Goal: Information Seeking & Learning: Learn about a topic

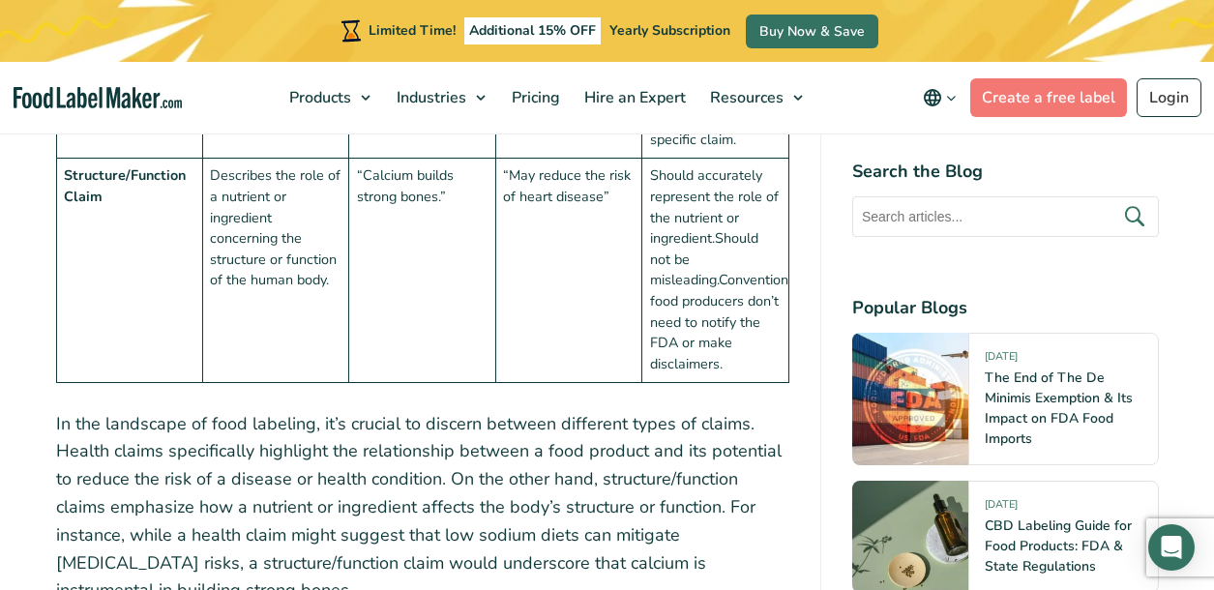
scroll to position [2515, 0]
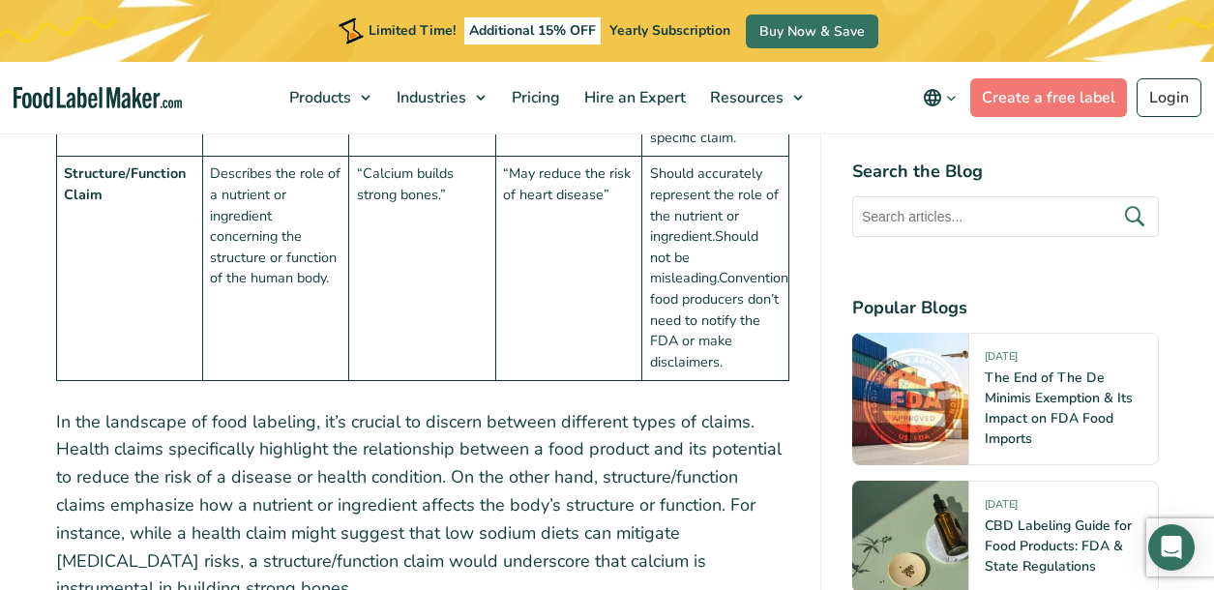
click at [369, 214] on td "“Calcium builds strong bones.”" at bounding box center [422, 268] width 146 height 223
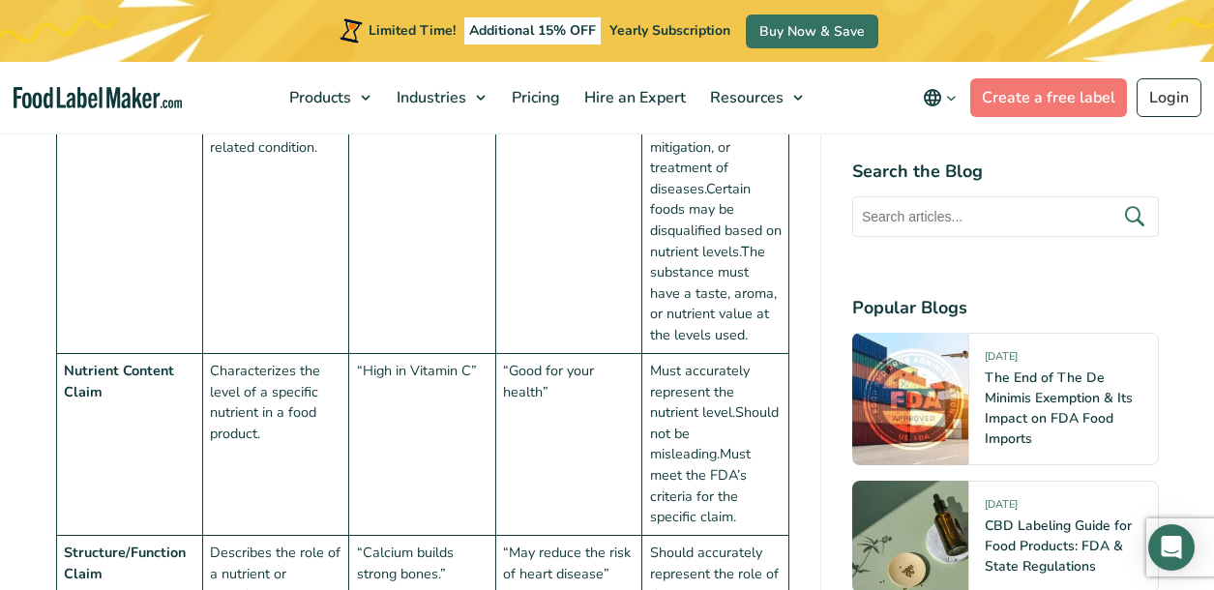
scroll to position [2128, 0]
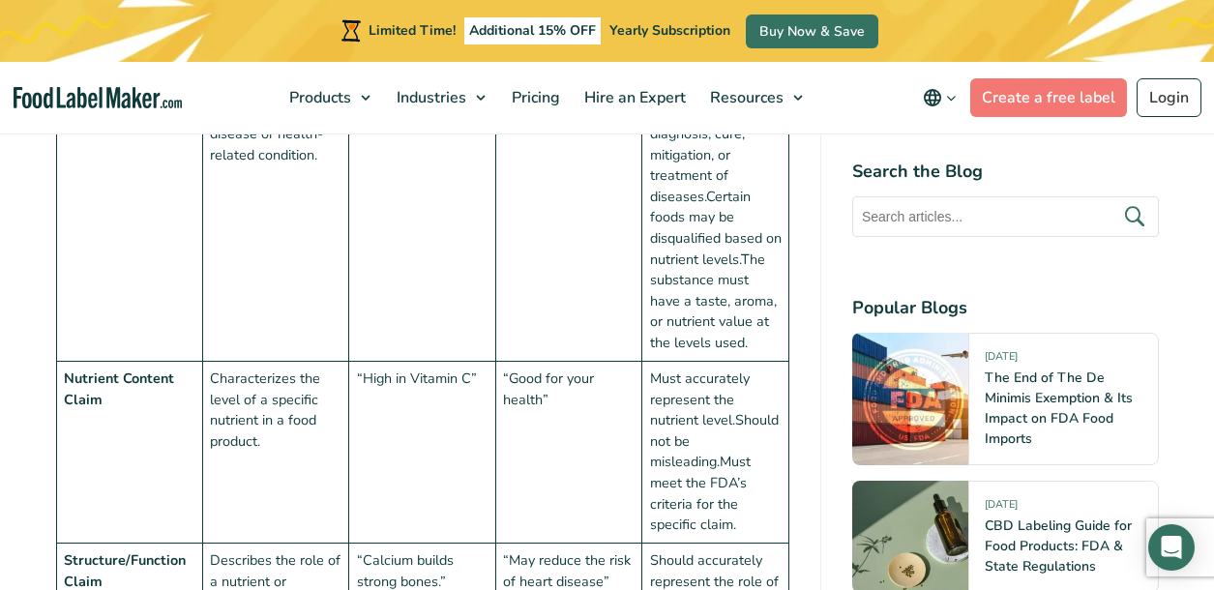
click at [372, 221] on td "“Diets low in sodium may reduce the risk of [MEDICAL_DATA].”" at bounding box center [422, 197] width 146 height 329
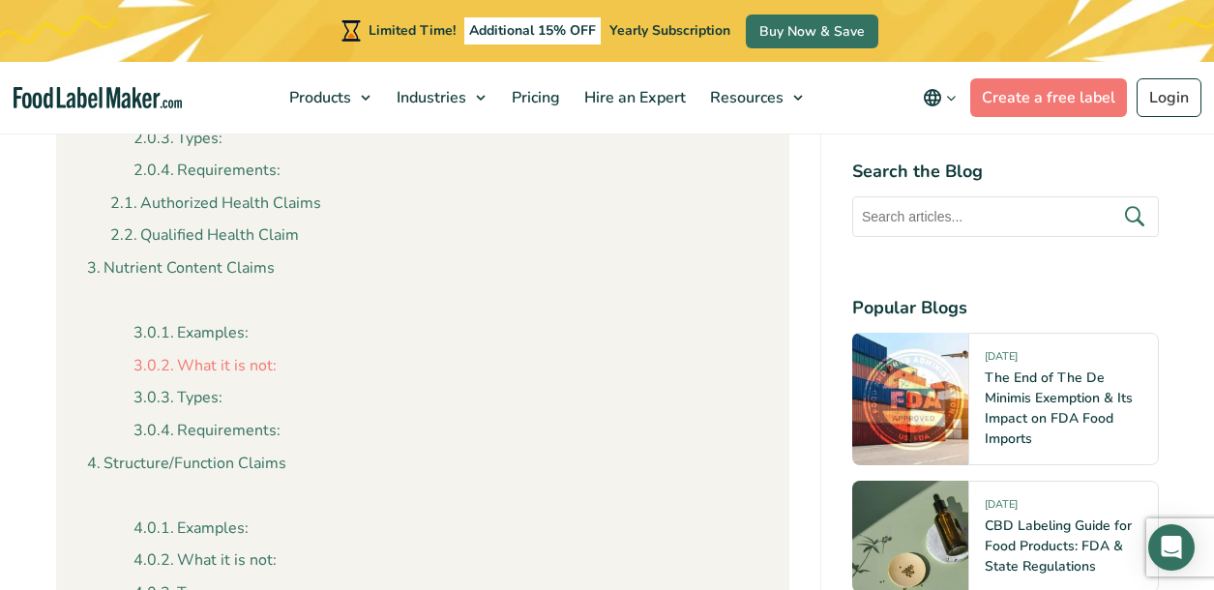
scroll to position [1258, 0]
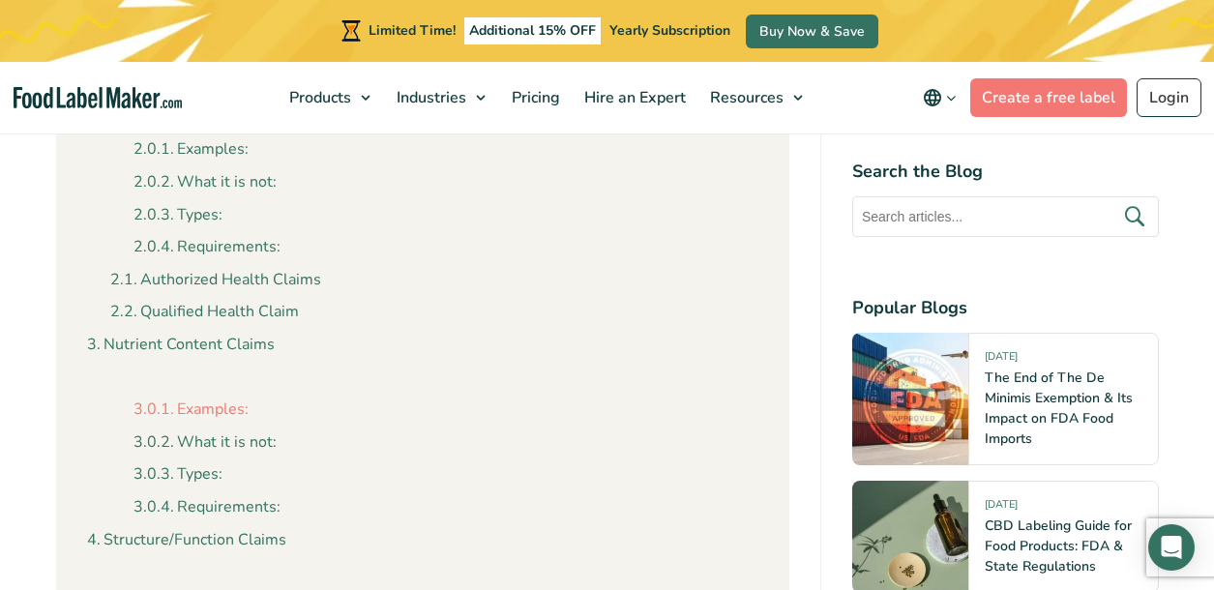
click at [190, 410] on link "Examples:" at bounding box center [190, 410] width 115 height 25
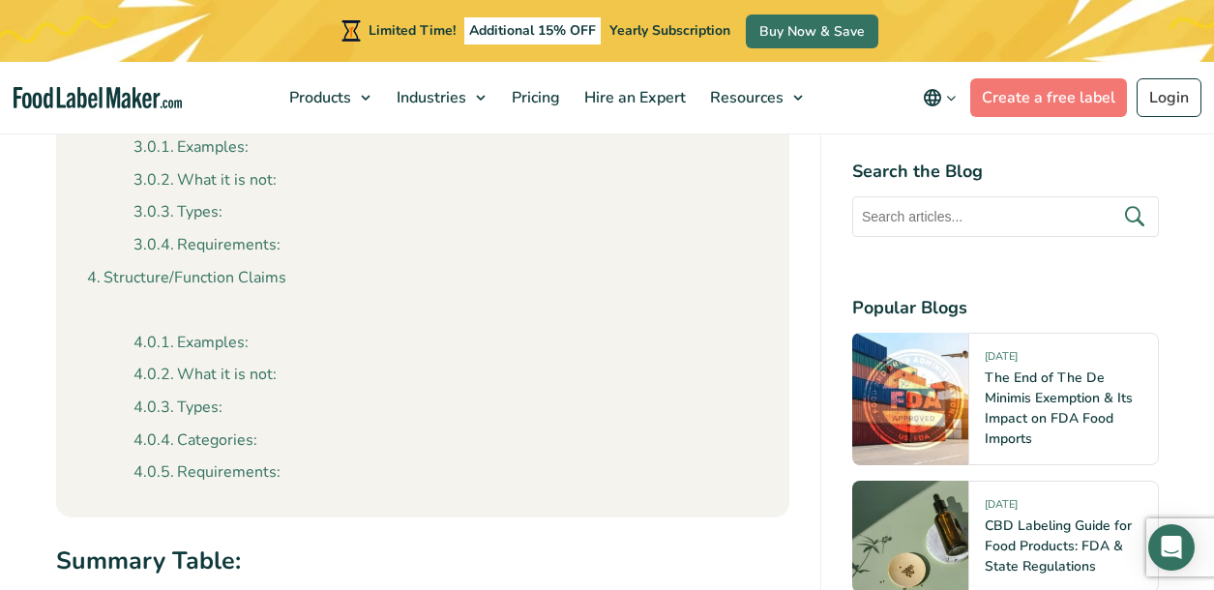
scroll to position [1527, 0]
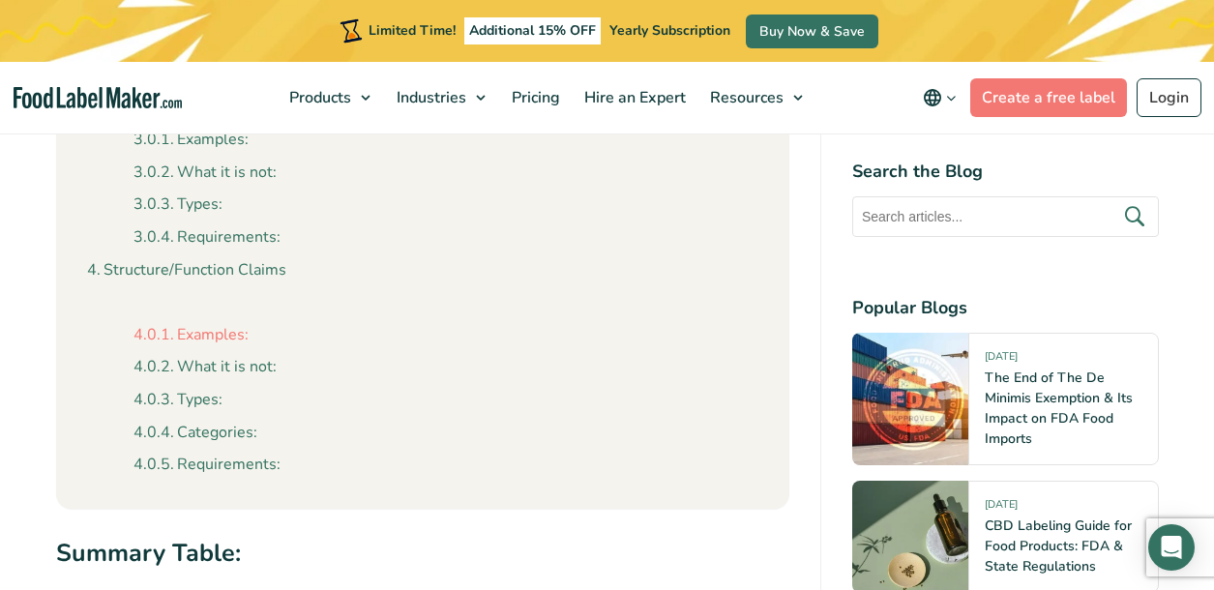
click at [188, 332] on link "Examples:" at bounding box center [190, 335] width 115 height 25
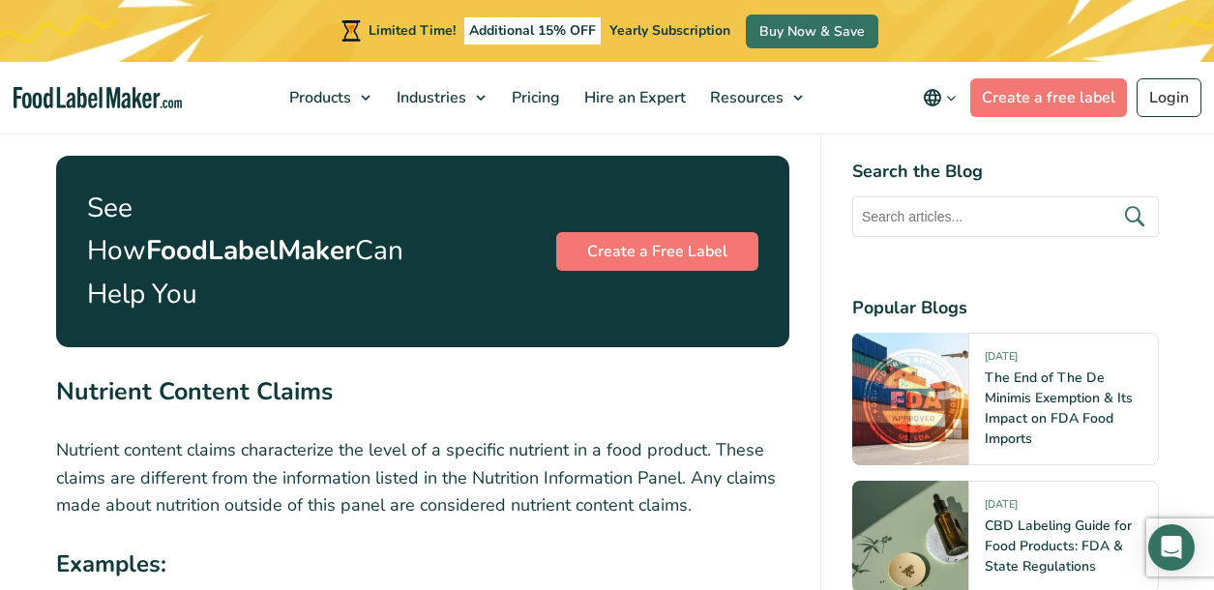
scroll to position [4494, 0]
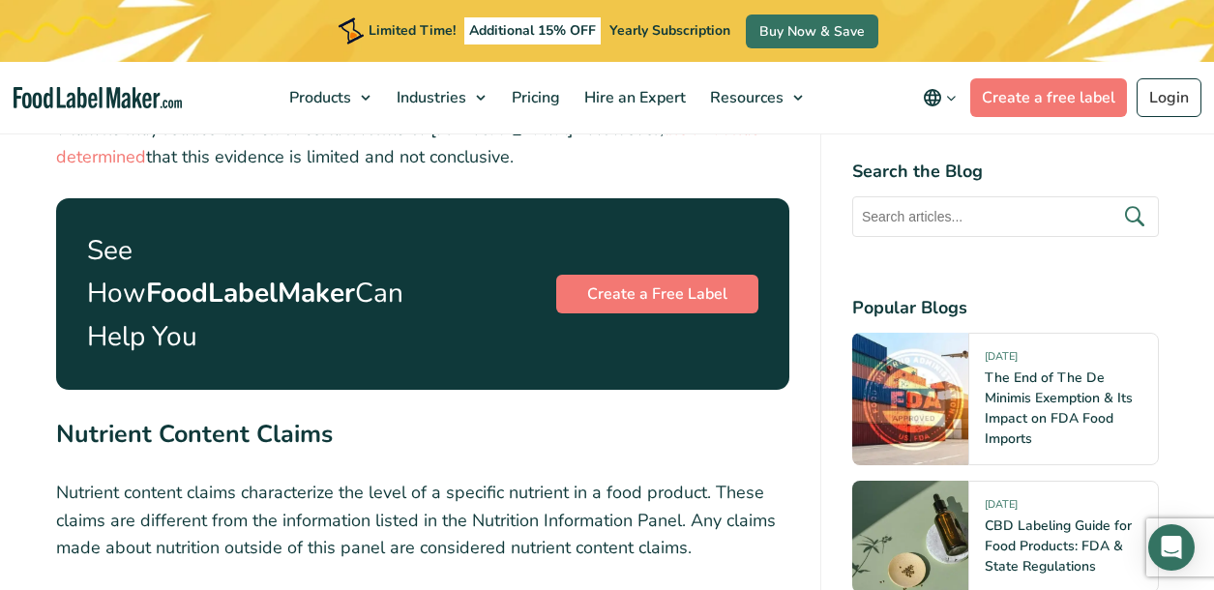
click at [1212, 87] on nav "Products Food Nutrition Labelling Supplements Formulation & Labelling Industrie…" at bounding box center [607, 98] width 1214 height 72
click at [1211, 87] on nav "Products Food Nutrition Labelling Supplements Formulation & Labelling Industrie…" at bounding box center [607, 98] width 1214 height 72
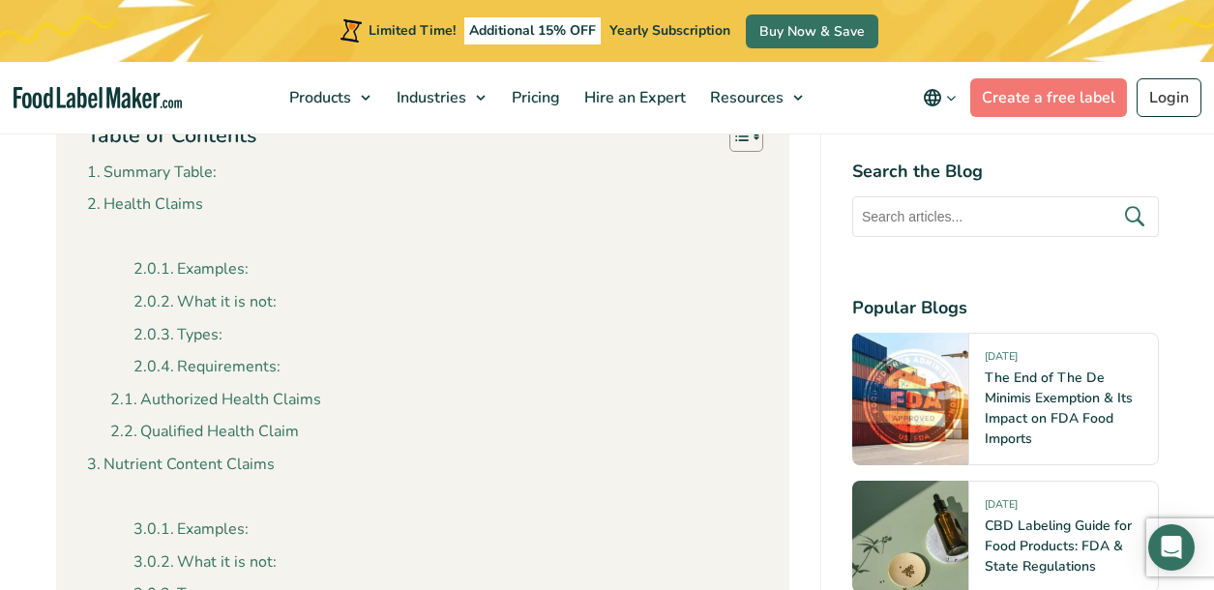
scroll to position [1349, 0]
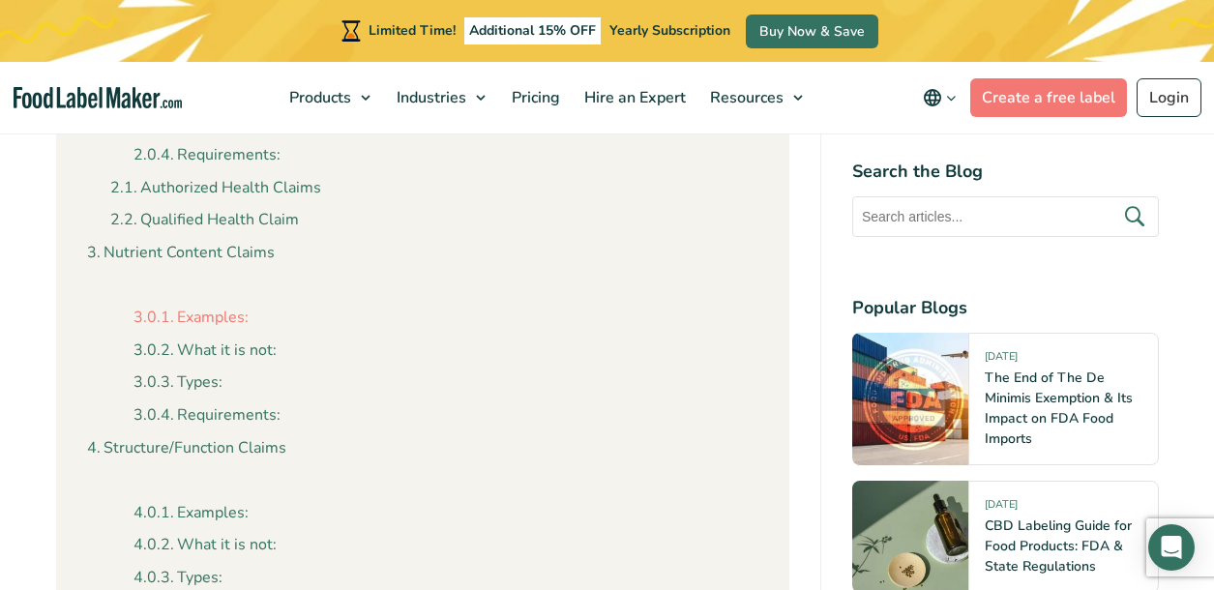
click at [227, 320] on link "Examples:" at bounding box center [190, 318] width 115 height 25
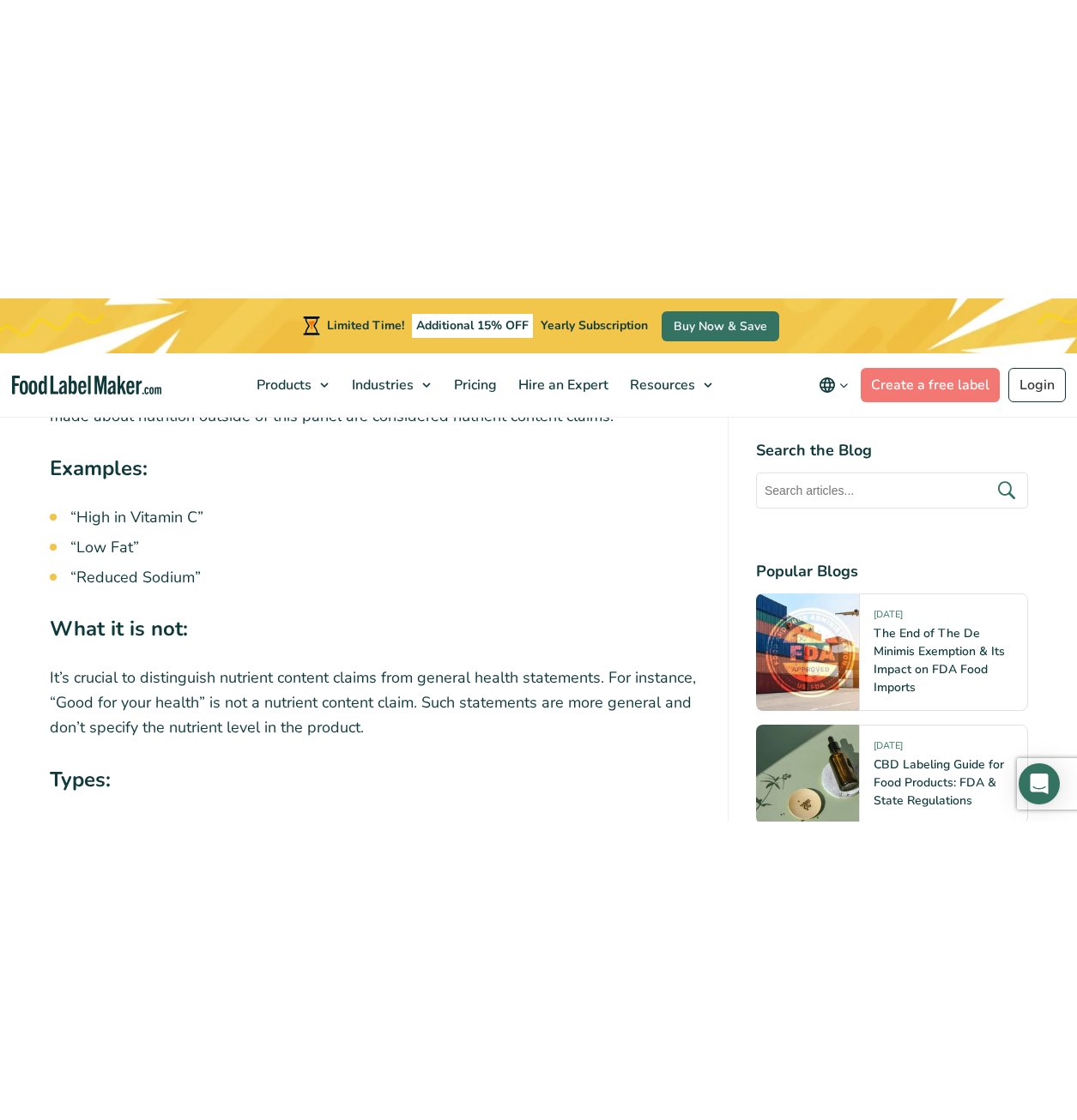
scroll to position [4357, 0]
